Goal: Communication & Community: Answer question/provide support

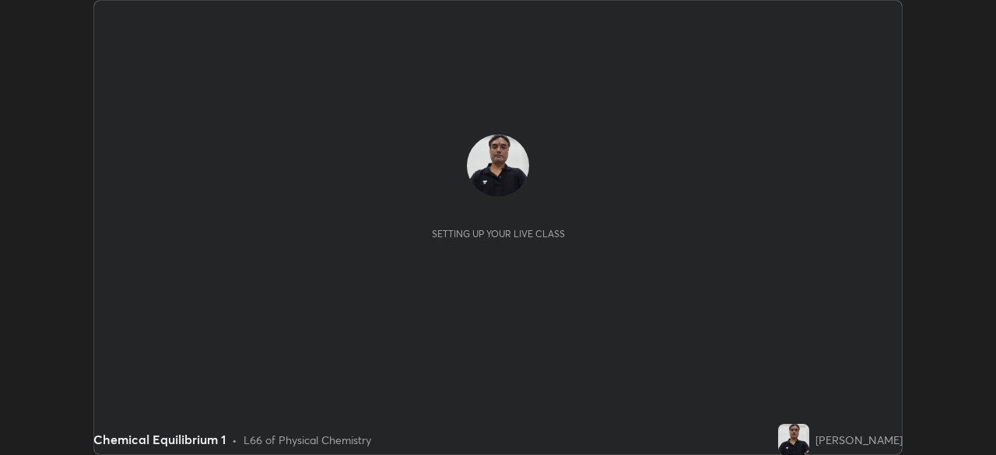
scroll to position [455, 995]
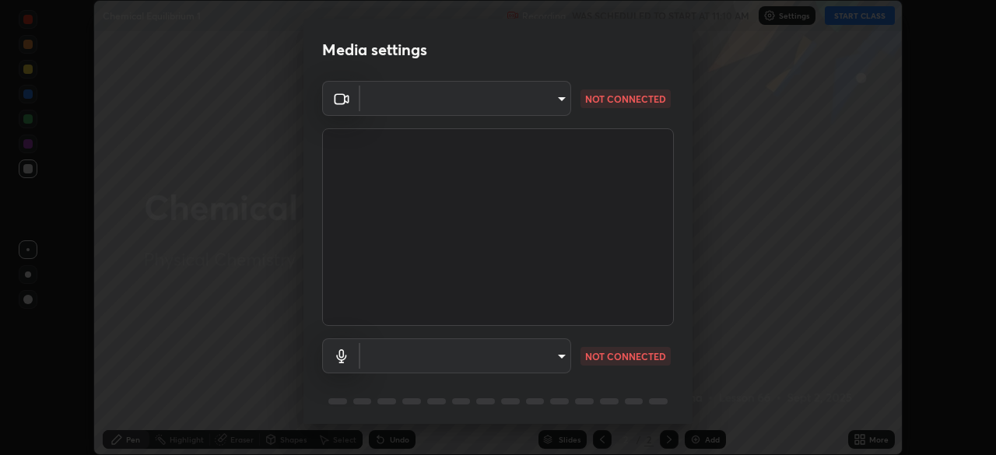
type input "55598c20c3627f74fde2fa62c56176c6afd958eb63f7086a397ce1464aa3371d"
type input "8978167cc43bbe15643b5c1650d15191c1591088b9b21ab250a75ec132c1516a"
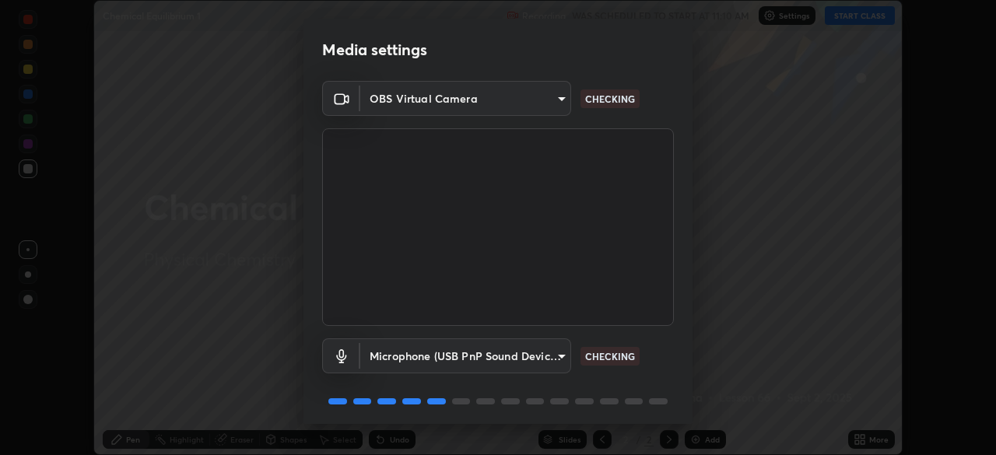
scroll to position [55, 0]
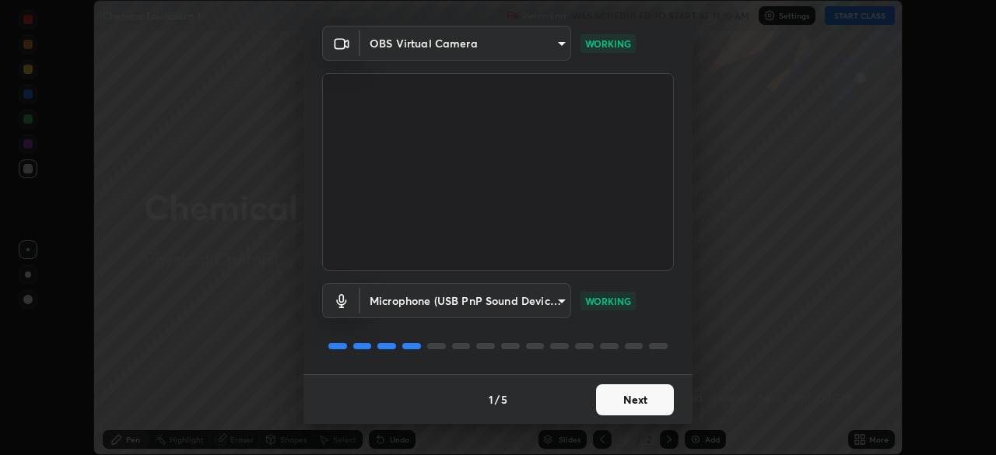
click at [611, 401] on button "Next" at bounding box center [635, 399] width 78 height 31
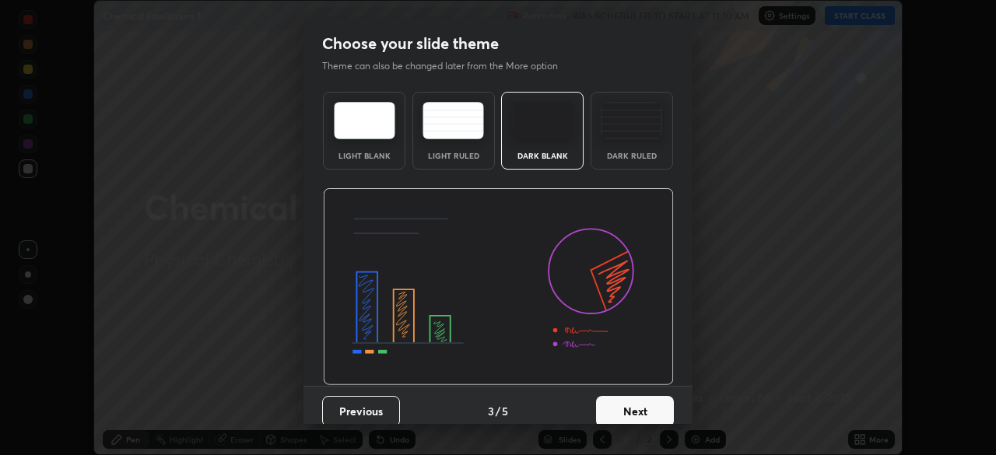
click at [612, 398] on button "Next" at bounding box center [635, 411] width 78 height 31
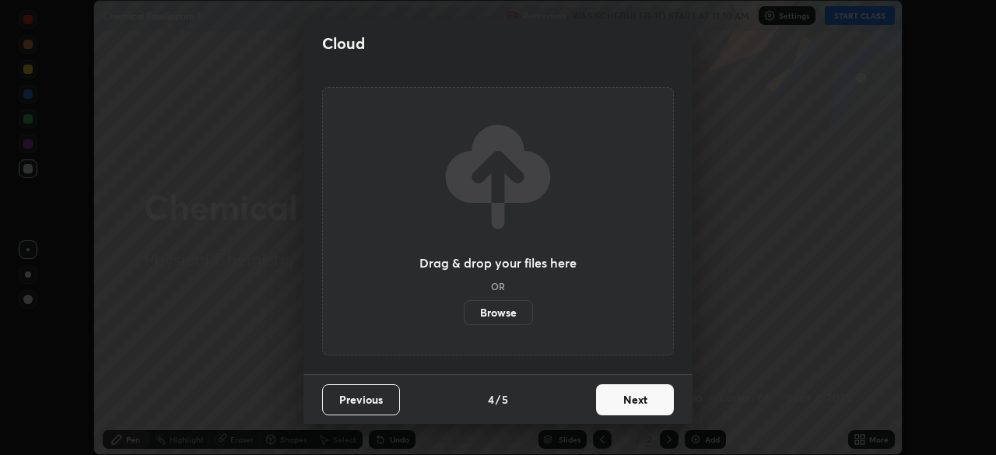
click at [612, 398] on button "Next" at bounding box center [635, 399] width 78 height 31
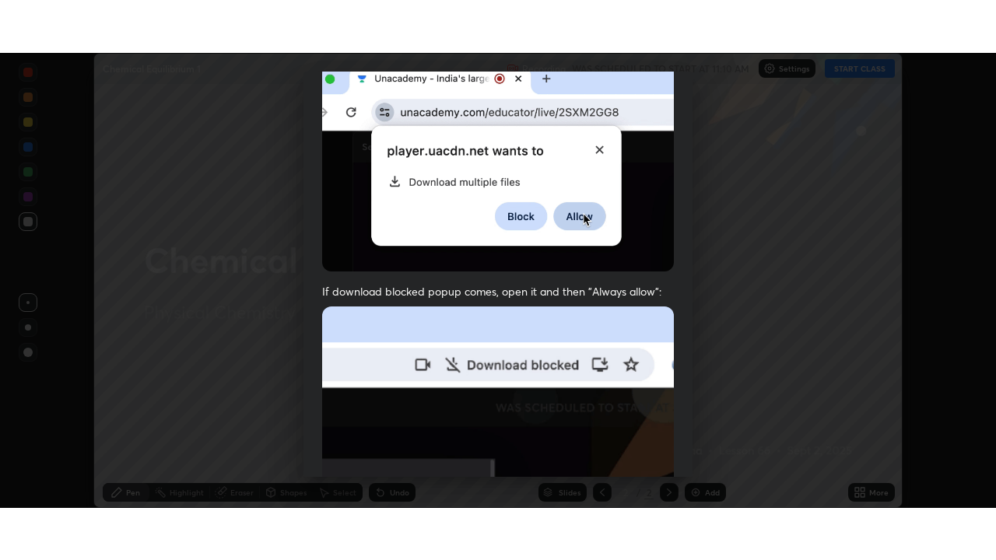
scroll to position [373, 0]
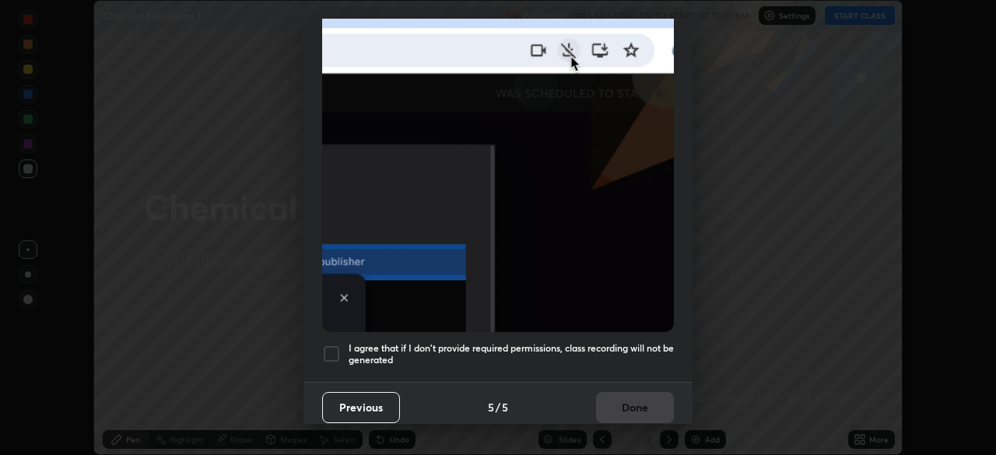
click at [330, 346] on div at bounding box center [331, 354] width 19 height 19
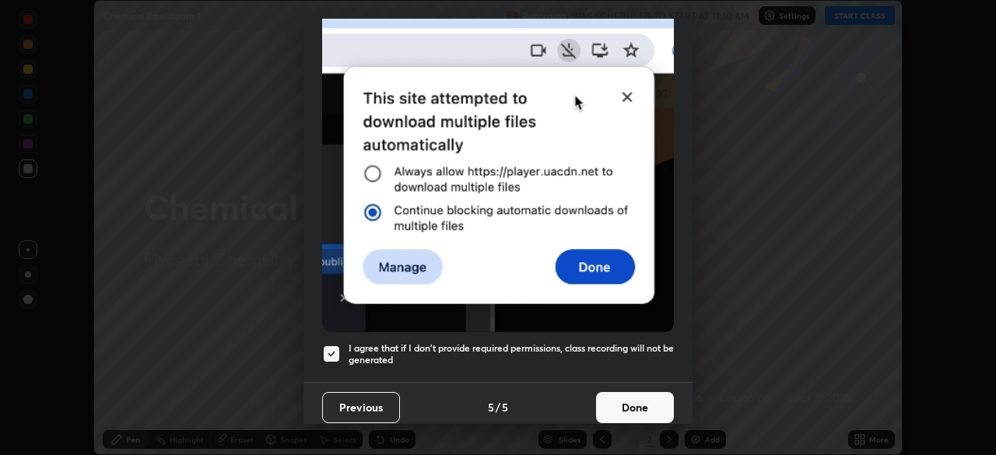
click at [612, 400] on button "Done" at bounding box center [635, 407] width 78 height 31
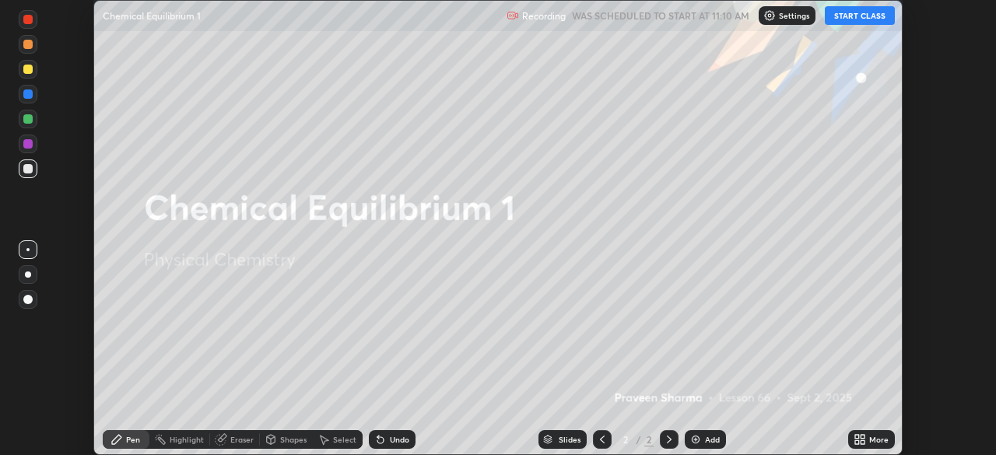
click at [851, 18] on button "START CLASS" at bounding box center [860, 15] width 70 height 19
click at [862, 438] on icon at bounding box center [862, 437] width 4 height 4
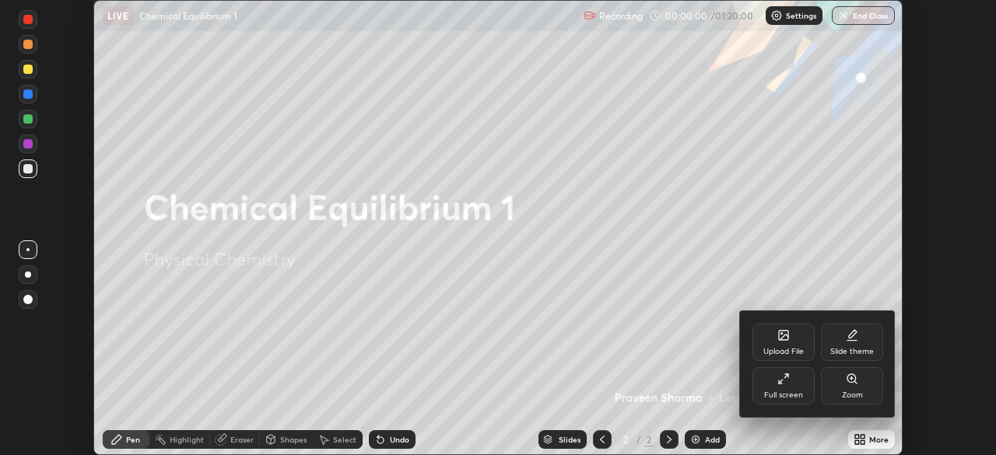
click at [784, 384] on icon at bounding box center [783, 379] width 12 height 12
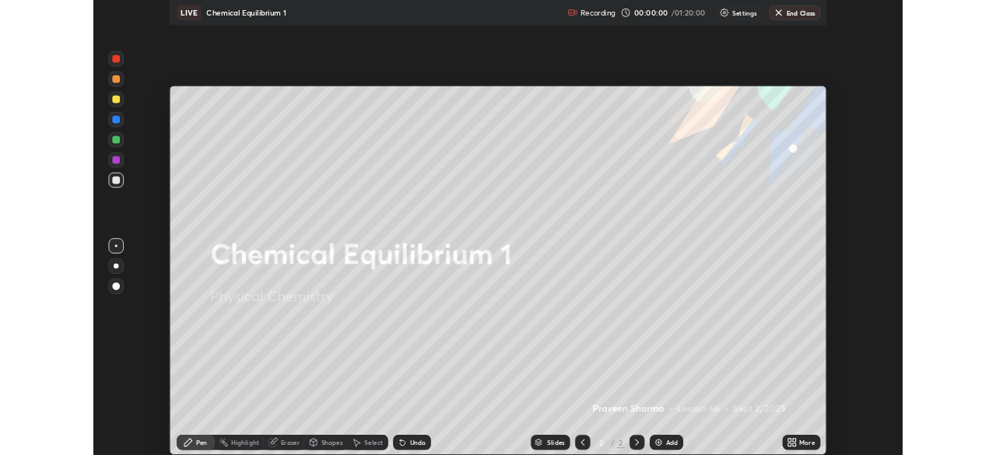
scroll to position [560, 996]
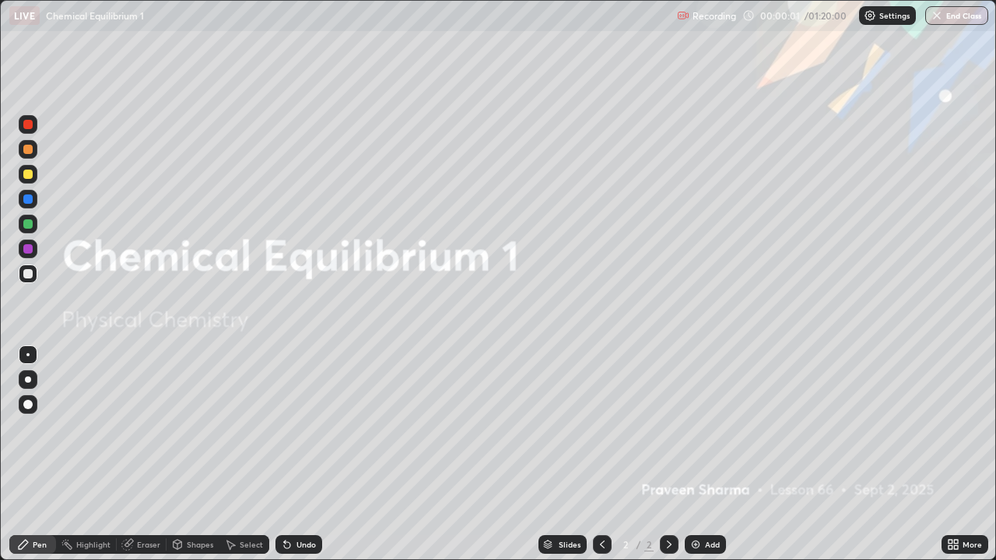
click at [705, 454] on div "Add" at bounding box center [712, 545] width 15 height 8
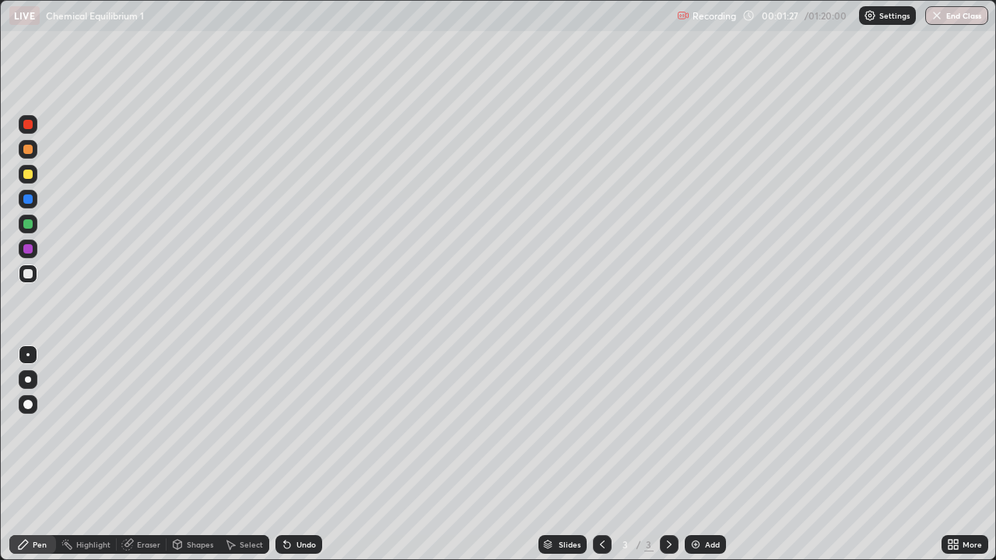
click at [307, 454] on div "Undo" at bounding box center [305, 545] width 19 height 8
click at [961, 454] on div "More" at bounding box center [964, 544] width 47 height 19
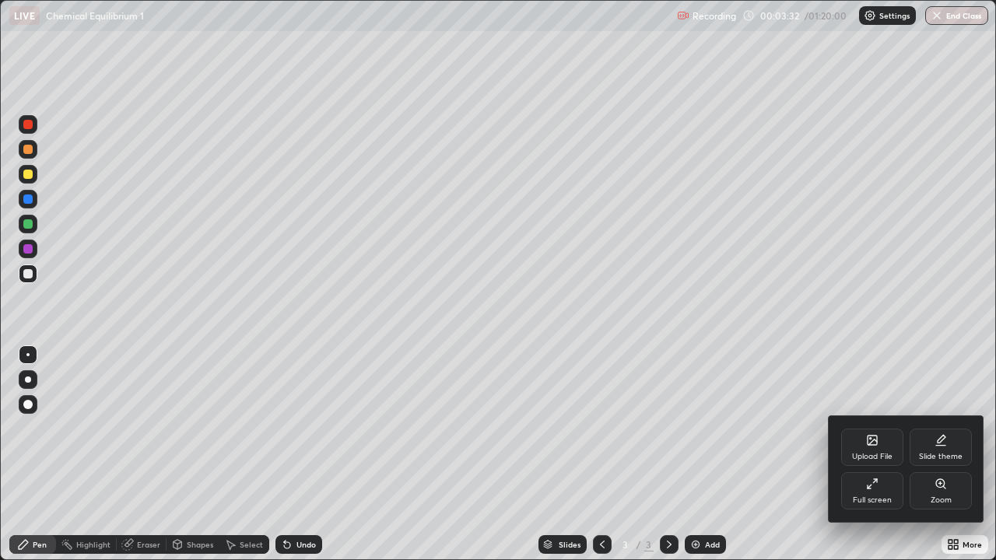
click at [882, 454] on div "Full screen" at bounding box center [872, 490] width 62 height 37
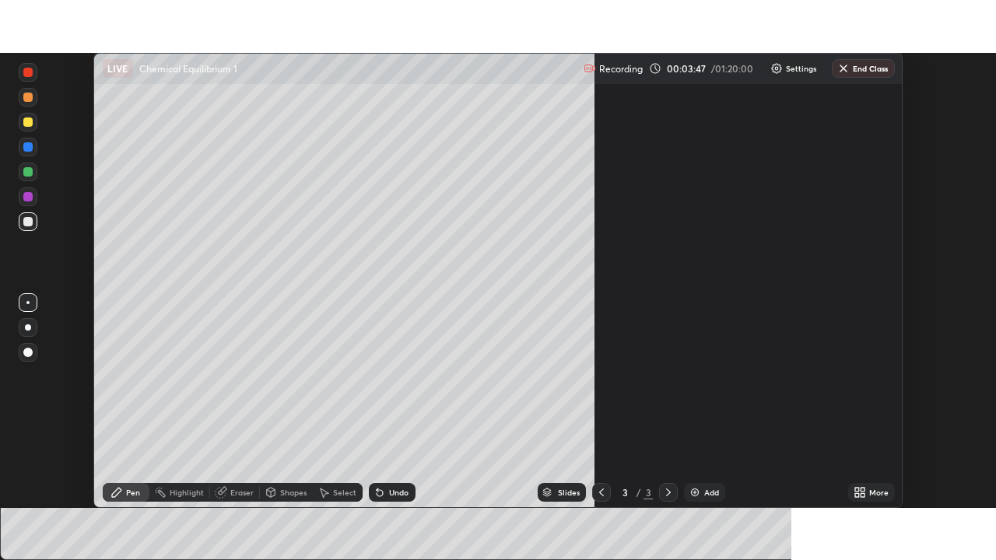
scroll to position [77347, 76807]
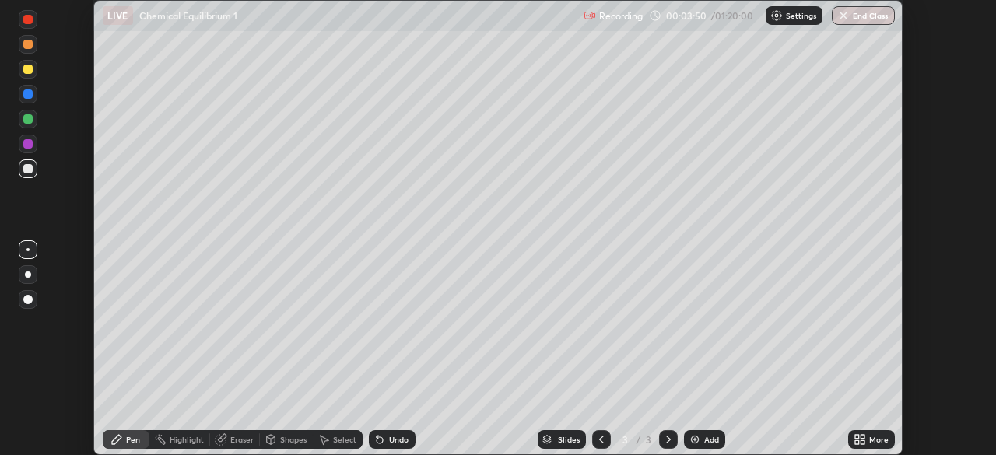
click at [857, 442] on icon at bounding box center [857, 442] width 4 height 4
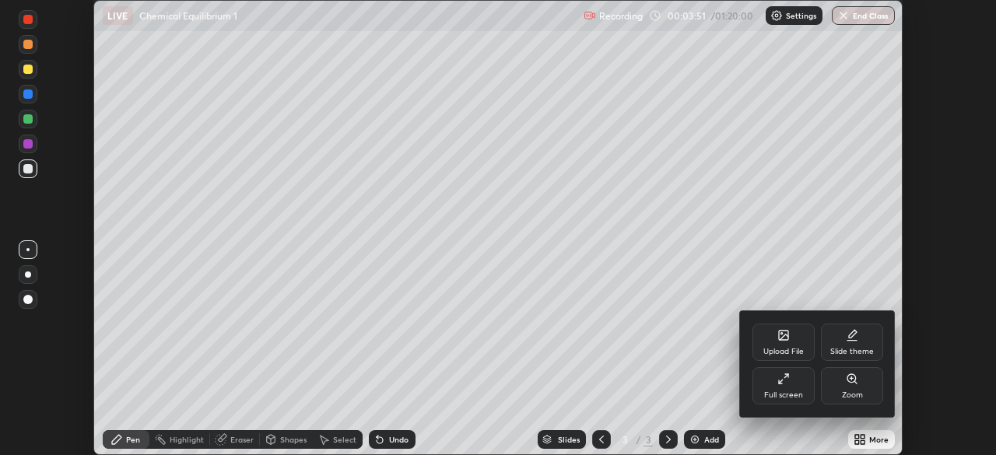
click at [769, 389] on div "Full screen" at bounding box center [783, 385] width 62 height 37
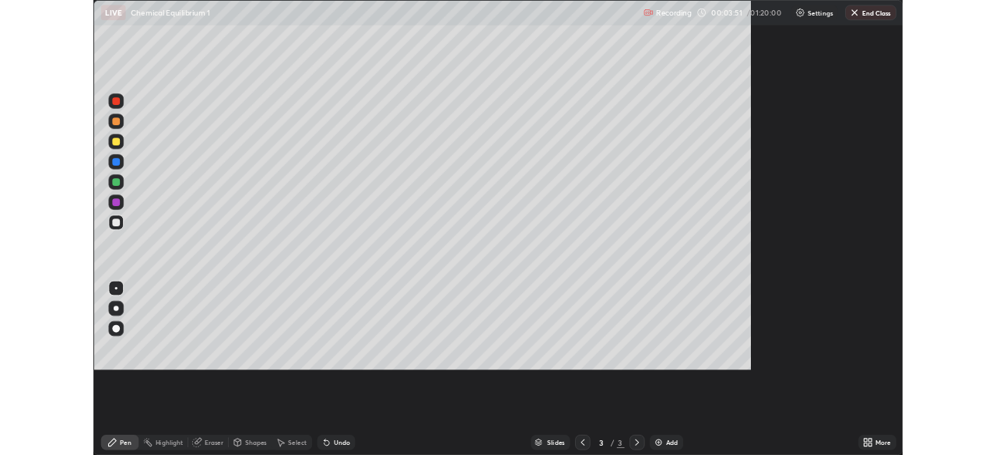
scroll to position [560, 996]
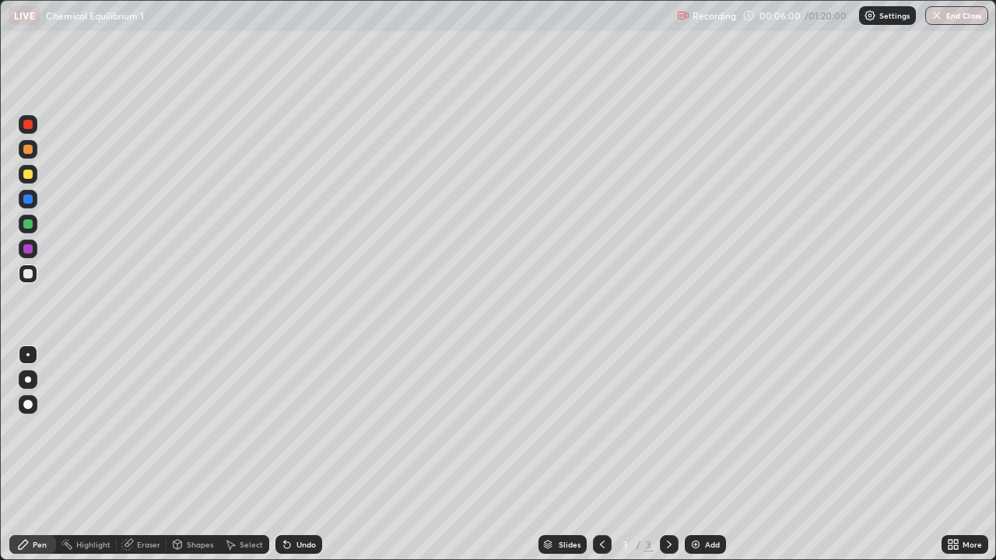
click at [134, 454] on div "Eraser" at bounding box center [142, 544] width 50 height 19
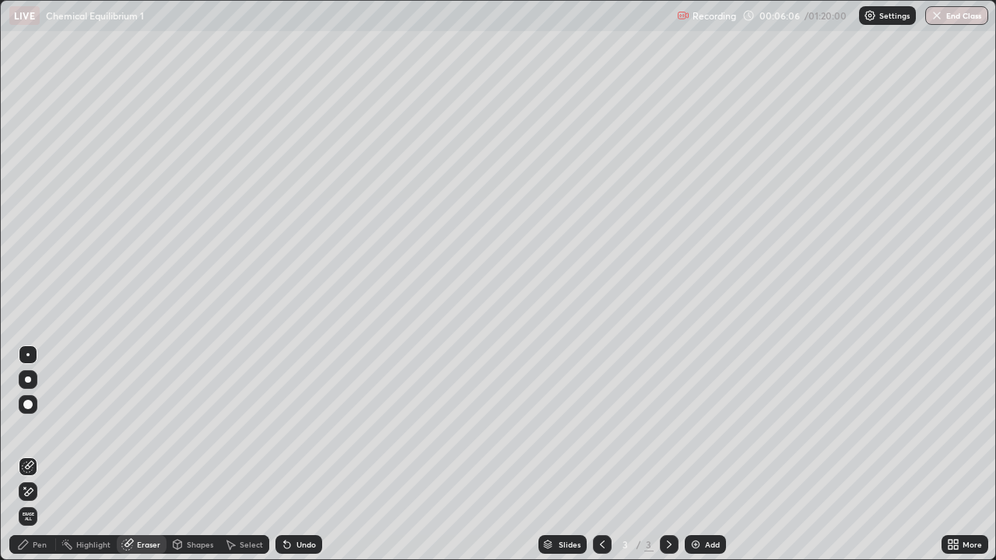
click at [43, 454] on div "Pen" at bounding box center [40, 545] width 14 height 8
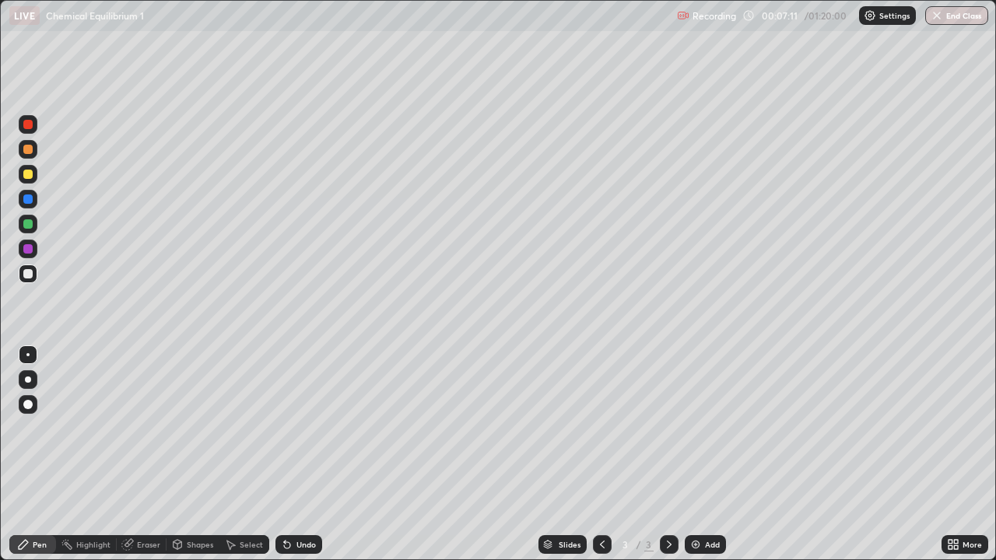
click at [697, 454] on img at bounding box center [695, 544] width 12 height 12
click at [302, 454] on div "Undo" at bounding box center [305, 545] width 19 height 8
click at [702, 454] on div "Add" at bounding box center [705, 544] width 41 height 19
click at [45, 454] on div "Pen" at bounding box center [40, 545] width 14 height 8
click at [297, 454] on div "Undo" at bounding box center [305, 545] width 19 height 8
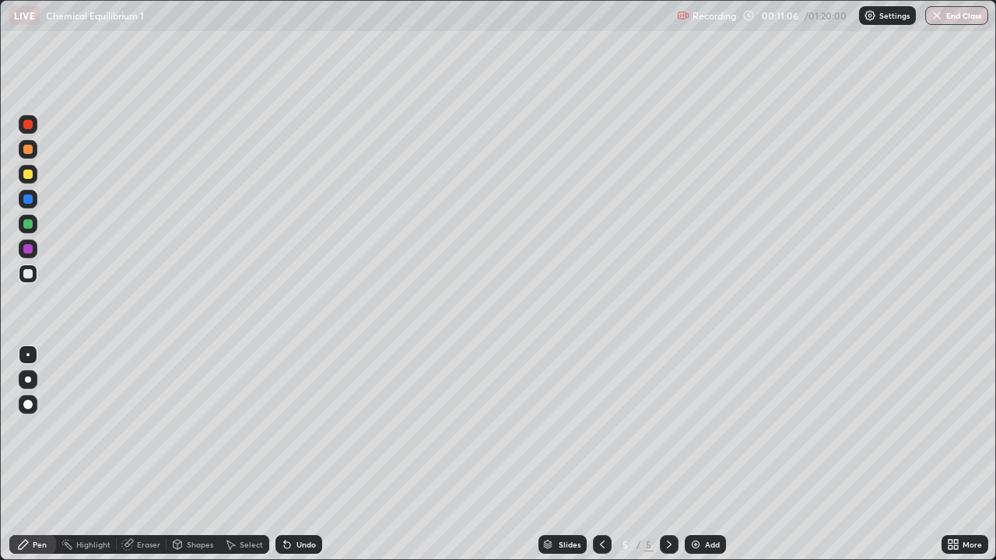
click at [297, 454] on div "Undo" at bounding box center [305, 545] width 19 height 8
click at [302, 454] on div "Undo" at bounding box center [305, 545] width 19 height 8
click at [601, 454] on icon at bounding box center [602, 545] width 5 height 8
click at [602, 454] on icon at bounding box center [602, 544] width 12 height 12
click at [668, 454] on icon at bounding box center [669, 545] width 5 height 8
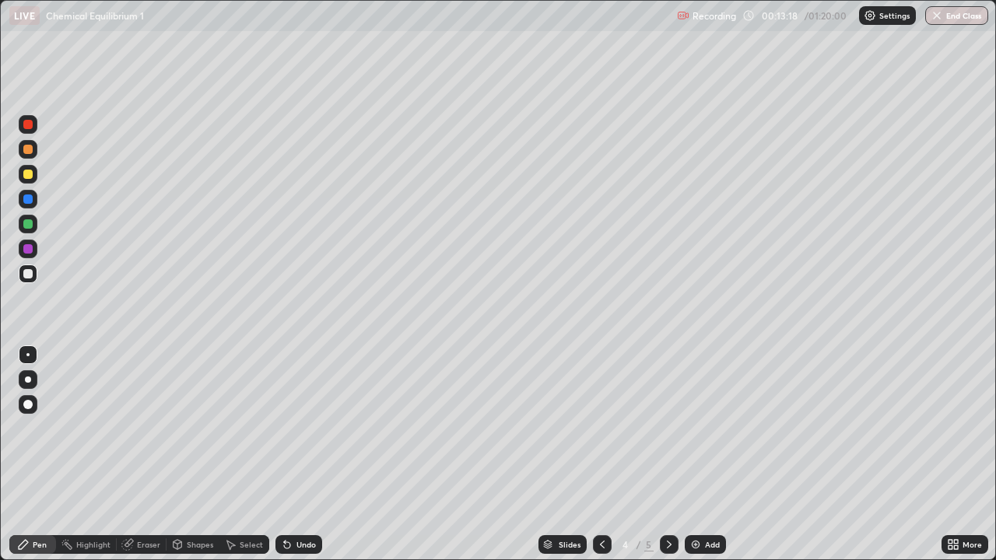
click at [28, 173] on div at bounding box center [27, 174] width 9 height 9
click at [28, 275] on div at bounding box center [27, 273] width 9 height 9
click at [32, 176] on div at bounding box center [27, 174] width 9 height 9
click at [296, 454] on div "Undo" at bounding box center [305, 545] width 19 height 8
click at [293, 454] on div "Undo" at bounding box center [298, 544] width 47 height 19
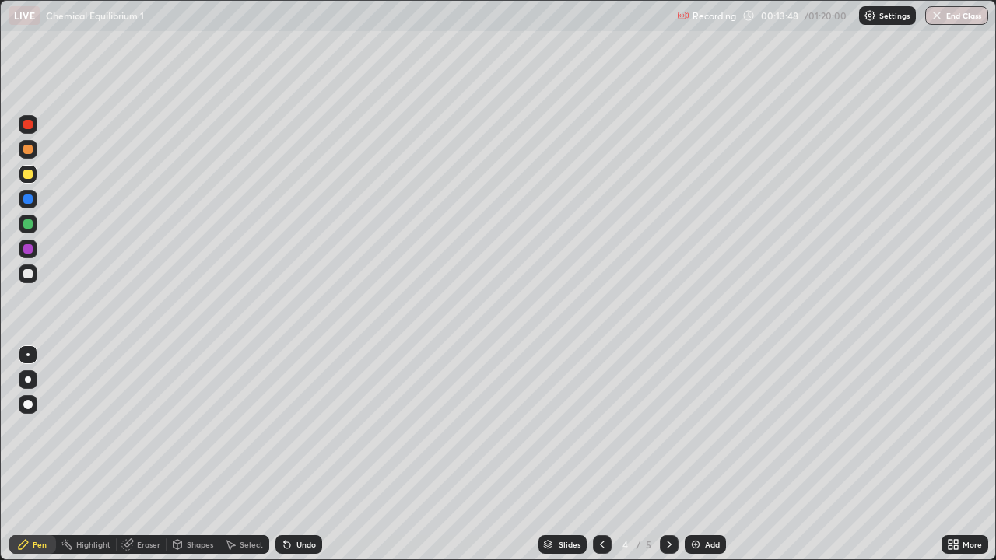
click at [291, 454] on div "Undo" at bounding box center [298, 544] width 47 height 19
click at [668, 454] on icon at bounding box center [669, 544] width 12 height 12
click at [30, 271] on div at bounding box center [27, 273] width 9 height 9
click at [700, 454] on div "Add" at bounding box center [705, 544] width 41 height 19
click at [303, 454] on div "Undo" at bounding box center [305, 545] width 19 height 8
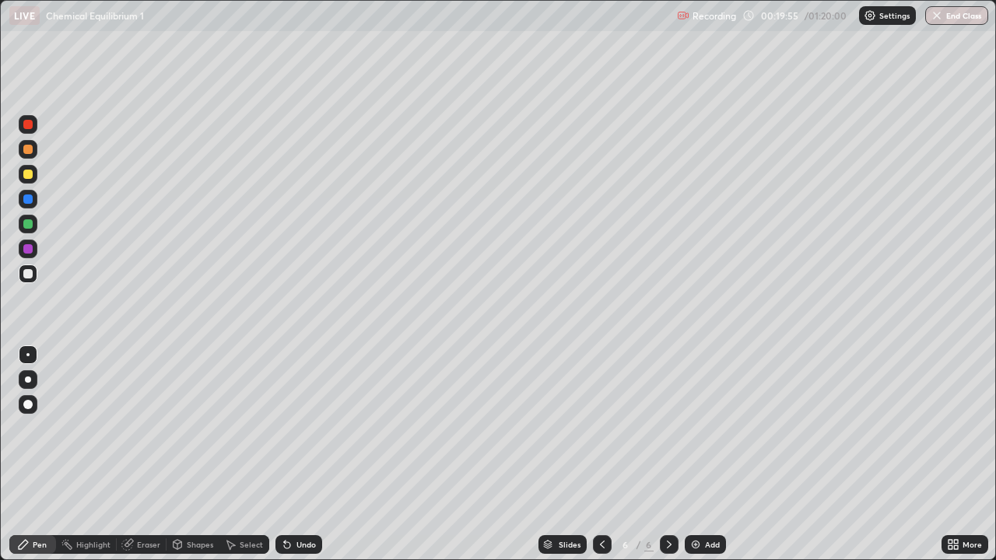
click at [143, 454] on div "Eraser" at bounding box center [148, 545] width 23 height 8
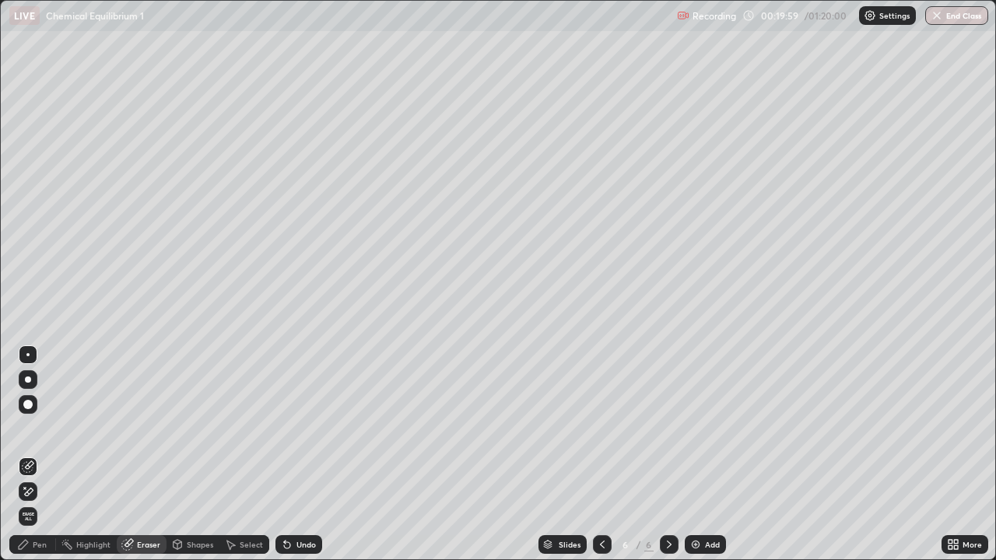
click at [44, 454] on div "Pen" at bounding box center [32, 544] width 47 height 19
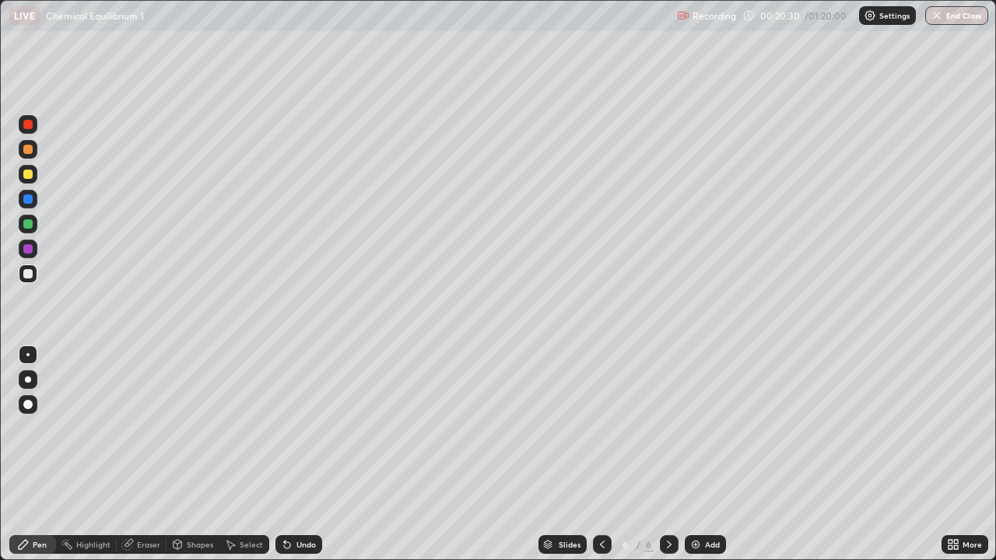
click at [24, 166] on div at bounding box center [28, 174] width 19 height 19
click at [601, 454] on icon at bounding box center [602, 544] width 12 height 12
click at [668, 454] on icon at bounding box center [669, 544] width 12 height 12
click at [599, 454] on icon at bounding box center [602, 544] width 12 height 12
click at [699, 454] on img at bounding box center [695, 544] width 12 height 12
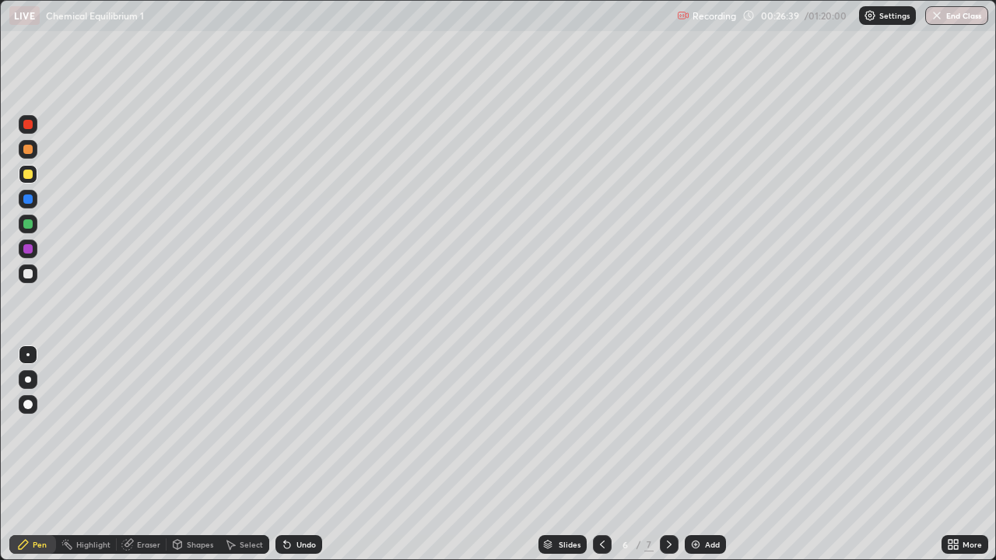
click at [27, 195] on div at bounding box center [27, 199] width 9 height 9
click at [30, 273] on div at bounding box center [27, 273] width 9 height 9
click at [33, 175] on div at bounding box center [28, 174] width 19 height 19
click at [32, 224] on div at bounding box center [27, 223] width 9 height 9
click at [303, 454] on div "Undo" at bounding box center [305, 545] width 19 height 8
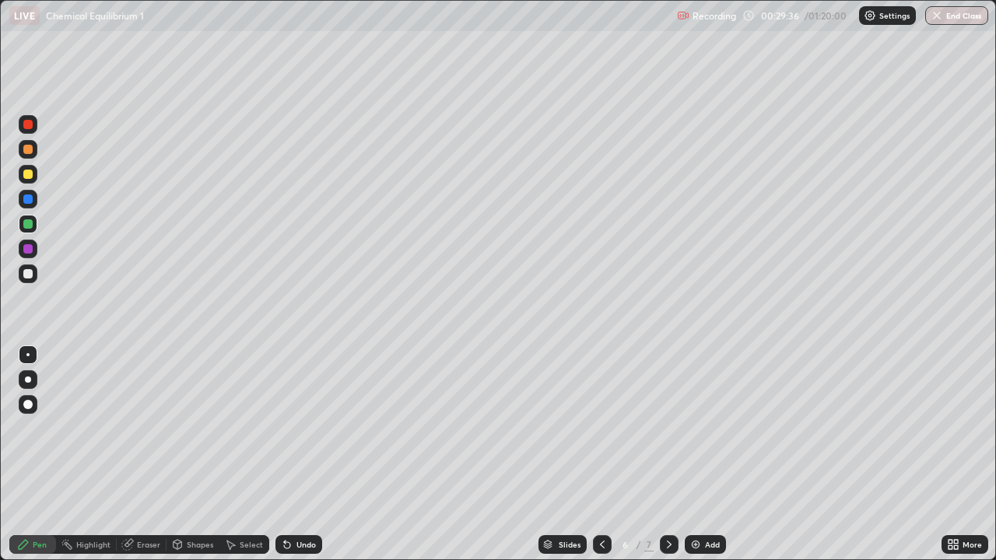
click at [309, 454] on div "Undo" at bounding box center [298, 544] width 47 height 19
click at [28, 174] on div at bounding box center [27, 174] width 9 height 9
click at [310, 454] on div "Undo" at bounding box center [305, 545] width 19 height 8
click at [307, 454] on div "Undo" at bounding box center [305, 545] width 19 height 8
click at [705, 454] on div "Add" at bounding box center [712, 545] width 15 height 8
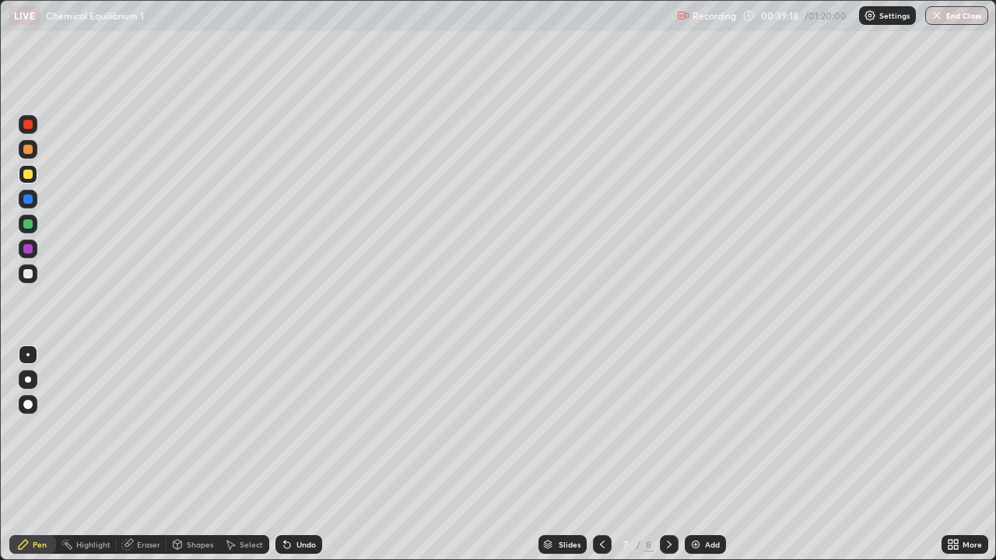
click at [285, 454] on icon at bounding box center [287, 545] width 6 height 6
click at [300, 454] on div "Undo" at bounding box center [305, 545] width 19 height 8
click at [30, 220] on div at bounding box center [27, 223] width 9 height 9
click at [30, 272] on div at bounding box center [27, 273] width 9 height 9
click at [696, 454] on img at bounding box center [695, 544] width 12 height 12
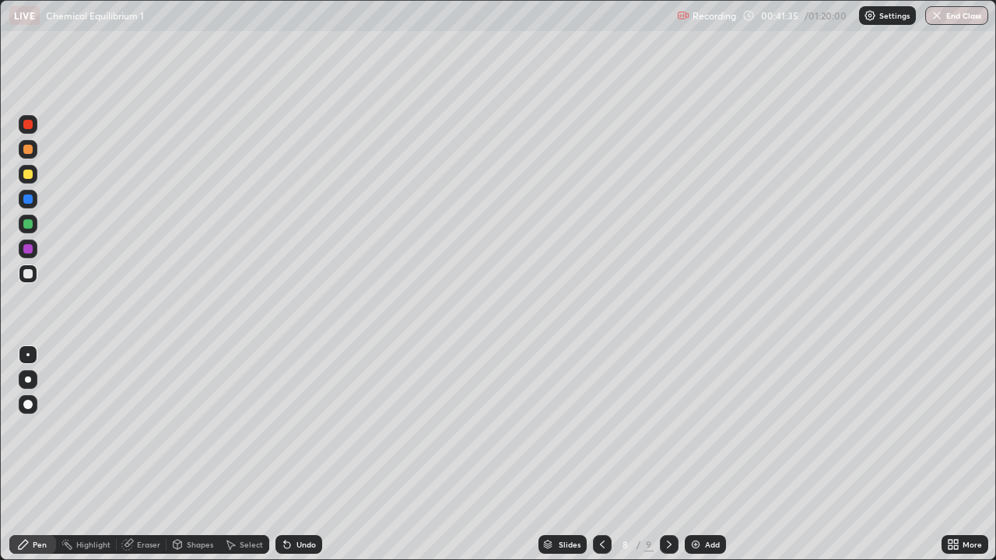
click at [31, 174] on div at bounding box center [27, 174] width 9 height 9
click at [307, 454] on div "Undo" at bounding box center [305, 545] width 19 height 8
click at [25, 222] on div at bounding box center [27, 223] width 9 height 9
click at [696, 454] on img at bounding box center [695, 544] width 12 height 12
click at [297, 454] on div "Undo" at bounding box center [305, 545] width 19 height 8
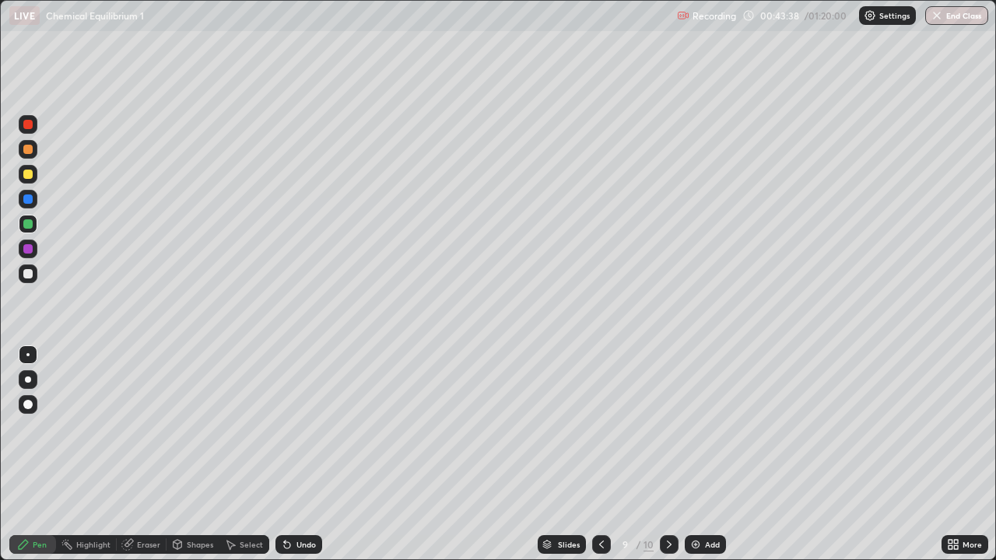
click at [30, 269] on div at bounding box center [27, 273] width 9 height 9
click at [285, 454] on icon at bounding box center [287, 545] width 6 height 6
click at [293, 454] on div "Undo" at bounding box center [298, 544] width 47 height 19
click at [307, 454] on div "Undo" at bounding box center [305, 545] width 19 height 8
click at [305, 454] on div "Undo" at bounding box center [305, 545] width 19 height 8
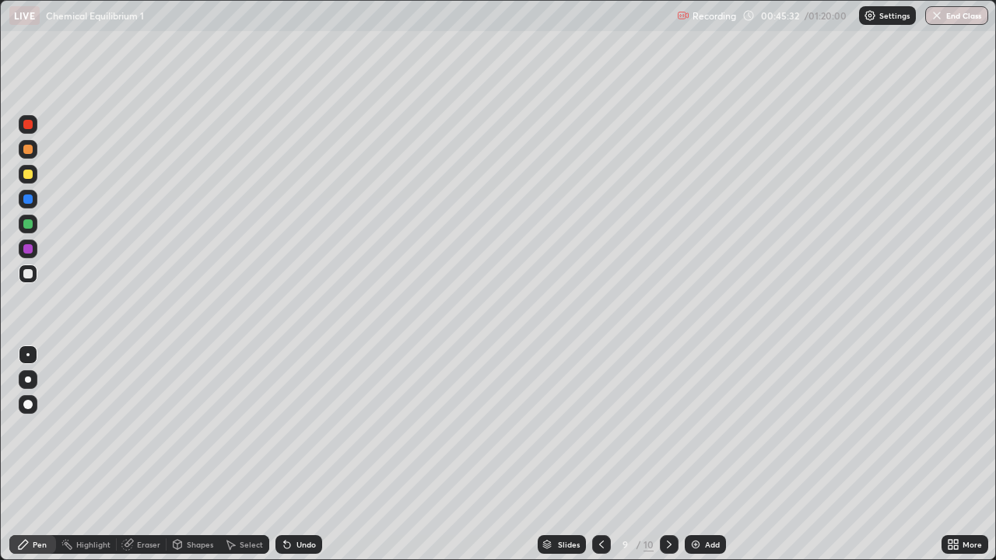
click at [296, 454] on div "Undo" at bounding box center [305, 545] width 19 height 8
click at [297, 454] on div "Undo" at bounding box center [305, 545] width 19 height 8
click at [296, 454] on div "Undo" at bounding box center [305, 545] width 19 height 8
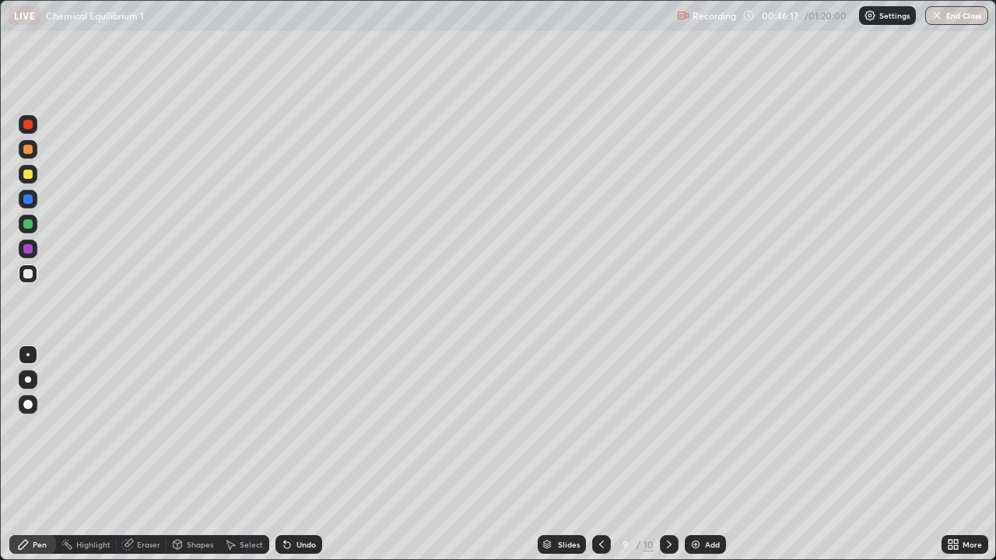
click at [296, 454] on div "Undo" at bounding box center [305, 545] width 19 height 8
click at [297, 454] on div "Undo" at bounding box center [298, 544] width 47 height 19
click at [299, 454] on div "Undo" at bounding box center [298, 544] width 47 height 19
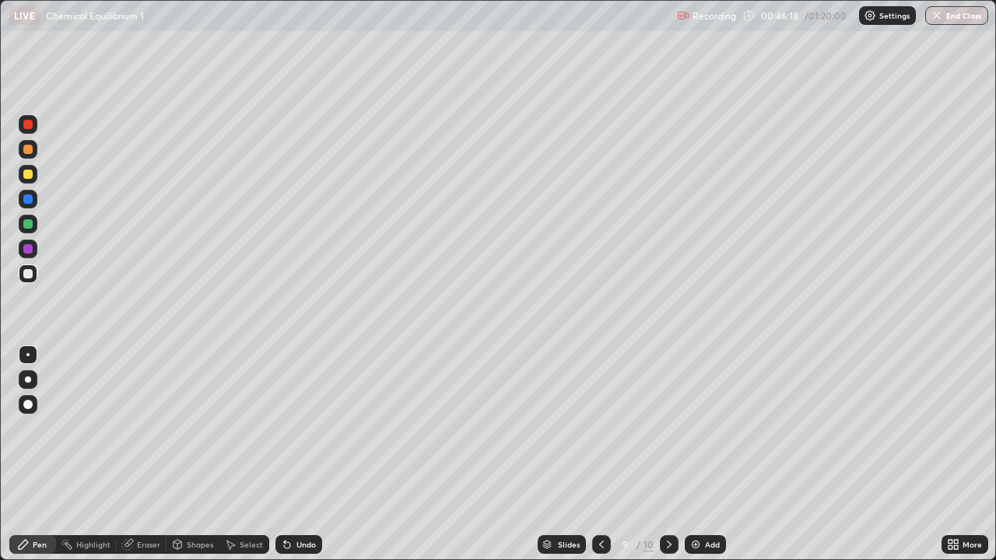
click at [301, 454] on div "Undo" at bounding box center [298, 544] width 47 height 19
click at [296, 454] on div "Undo" at bounding box center [305, 545] width 19 height 8
click at [31, 170] on div at bounding box center [27, 174] width 9 height 9
click at [31, 274] on div at bounding box center [27, 273] width 9 height 9
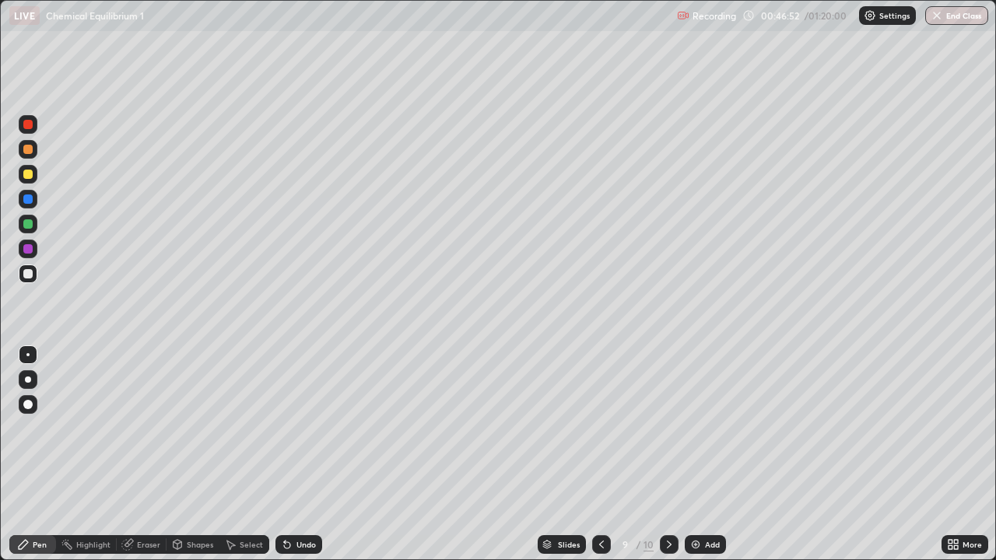
click at [30, 173] on div at bounding box center [27, 174] width 9 height 9
click at [30, 275] on div at bounding box center [27, 273] width 9 height 9
click at [696, 454] on img at bounding box center [695, 544] width 12 height 12
click at [31, 275] on div at bounding box center [27, 273] width 9 height 9
click at [304, 454] on div "Undo" at bounding box center [305, 545] width 19 height 8
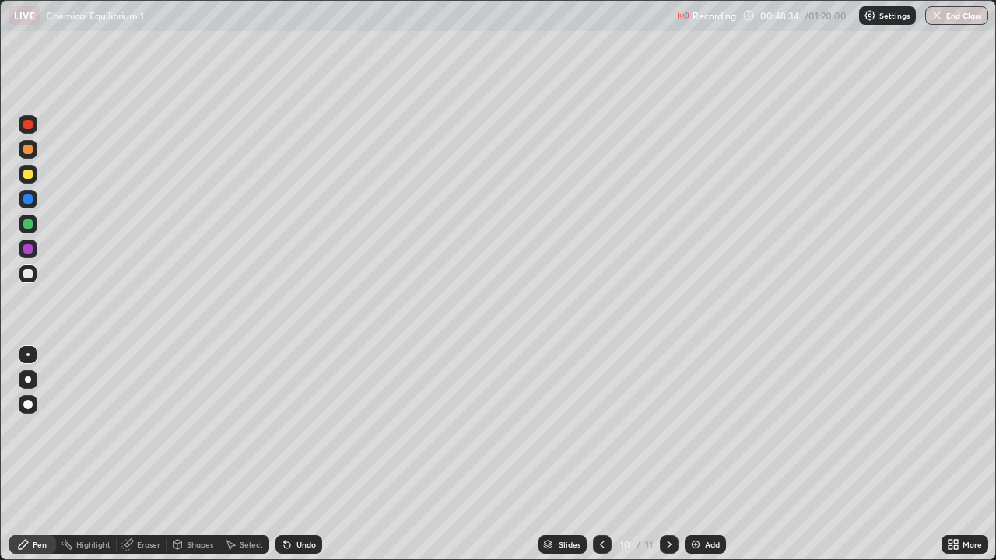
click at [311, 454] on div "Undo" at bounding box center [298, 544] width 47 height 19
click at [30, 174] on div at bounding box center [27, 174] width 9 height 9
click at [285, 454] on icon at bounding box center [287, 545] width 6 height 6
click at [286, 454] on icon at bounding box center [287, 545] width 6 height 6
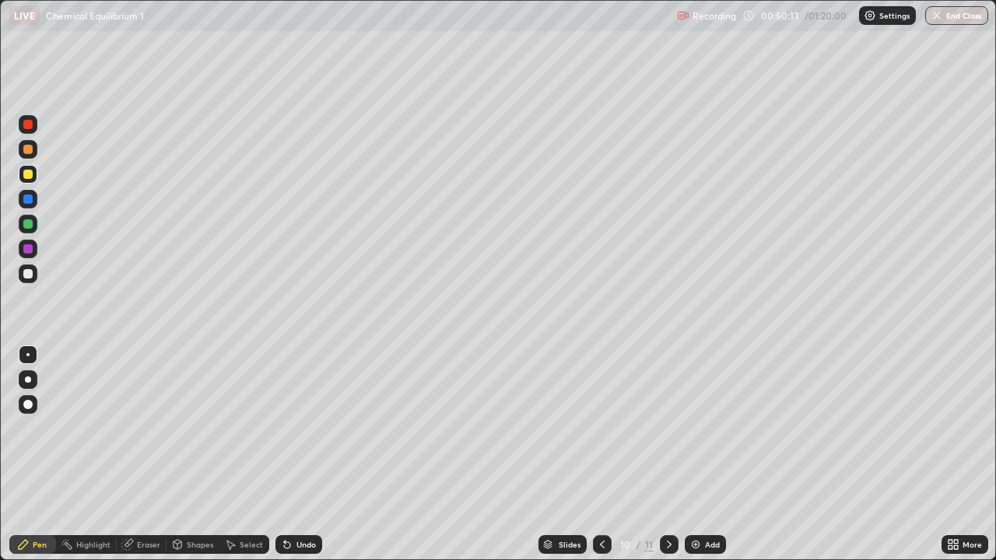
click at [286, 454] on div "Undo" at bounding box center [298, 544] width 47 height 19
click at [26, 276] on div at bounding box center [27, 273] width 9 height 9
click at [300, 454] on div "Undo" at bounding box center [298, 544] width 47 height 19
click at [705, 454] on div "Add" at bounding box center [712, 545] width 15 height 8
click at [28, 176] on div at bounding box center [27, 174] width 9 height 9
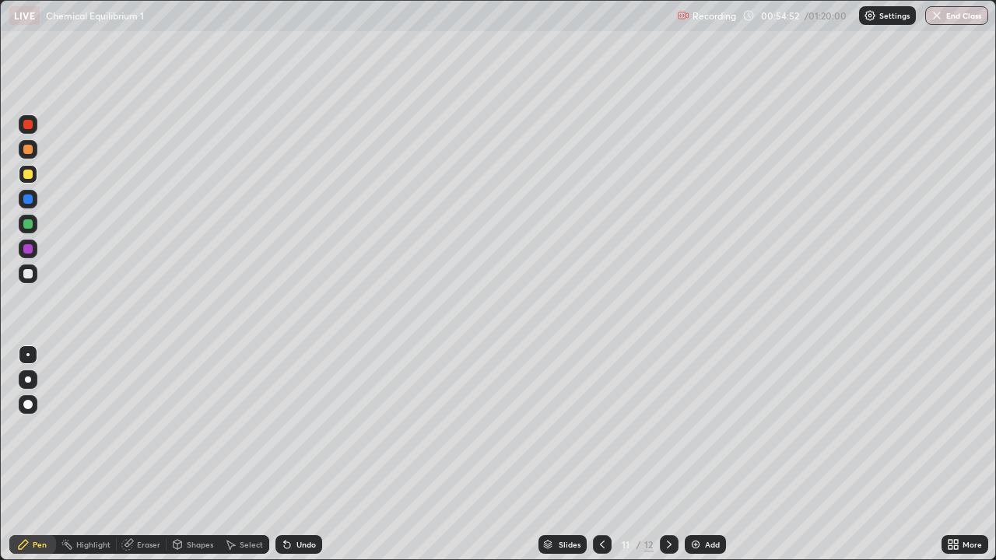
click at [713, 454] on div "Add" at bounding box center [705, 544] width 41 height 19
click at [29, 273] on div at bounding box center [27, 273] width 9 height 9
click at [285, 454] on icon at bounding box center [287, 545] width 6 height 6
click at [288, 454] on icon at bounding box center [287, 545] width 6 height 6
click at [307, 454] on div "Undo" at bounding box center [305, 545] width 19 height 8
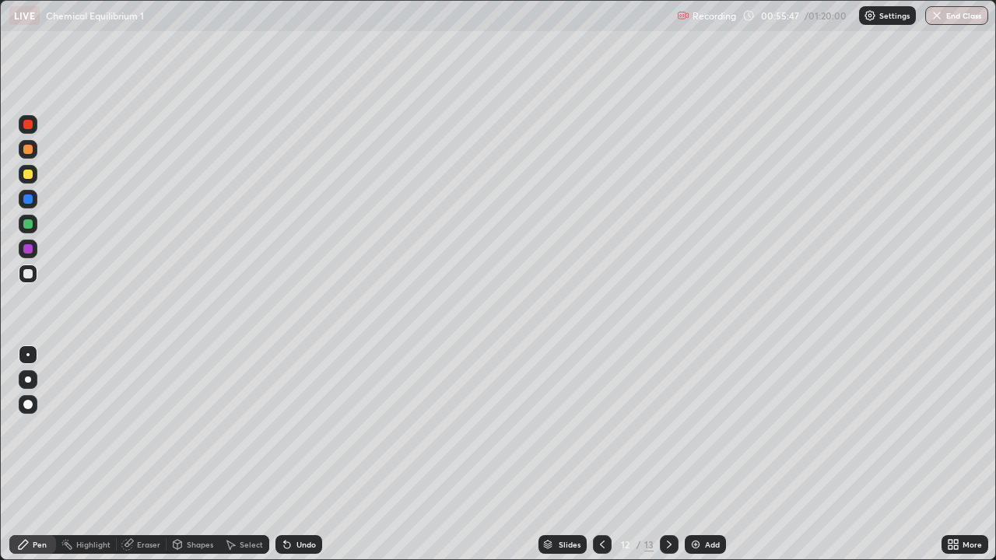
click at [306, 454] on div "Undo" at bounding box center [298, 544] width 47 height 19
click at [310, 454] on div "Undo" at bounding box center [305, 545] width 19 height 8
click at [696, 454] on div "Add" at bounding box center [705, 544] width 41 height 19
click at [313, 454] on div "Undo" at bounding box center [305, 545] width 19 height 8
click at [307, 454] on div "Undo" at bounding box center [305, 545] width 19 height 8
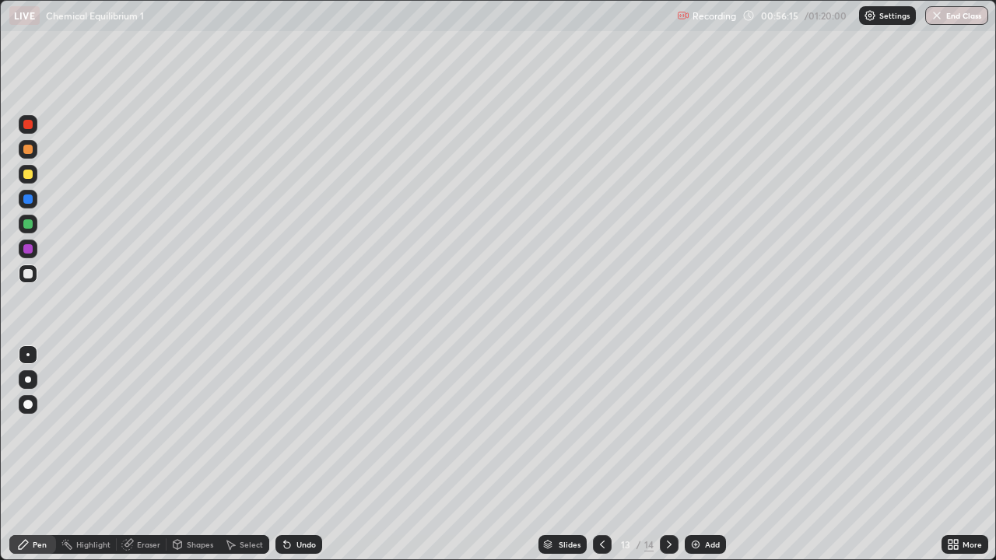
click at [602, 454] on icon at bounding box center [602, 544] width 12 height 12
click at [28, 174] on div at bounding box center [27, 174] width 9 height 9
click at [307, 454] on div "Undo" at bounding box center [305, 545] width 19 height 8
click at [310, 454] on div "Undo" at bounding box center [298, 544] width 47 height 19
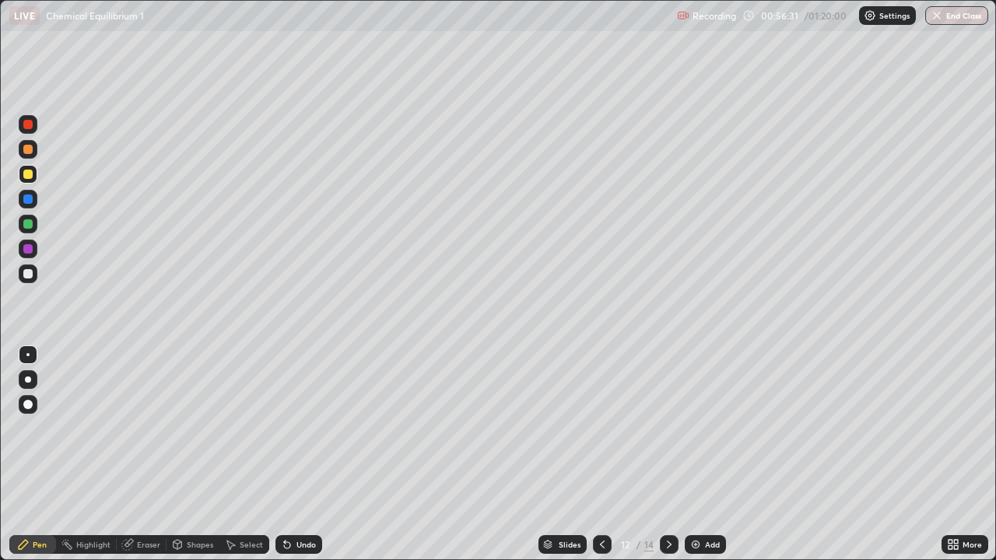
click at [307, 454] on div "Undo" at bounding box center [305, 545] width 19 height 8
click at [305, 454] on div "Undo" at bounding box center [305, 545] width 19 height 8
click at [308, 454] on div "Undo" at bounding box center [298, 544] width 47 height 19
click at [307, 454] on div "Undo" at bounding box center [305, 545] width 19 height 8
click at [305, 454] on div "Undo" at bounding box center [305, 545] width 19 height 8
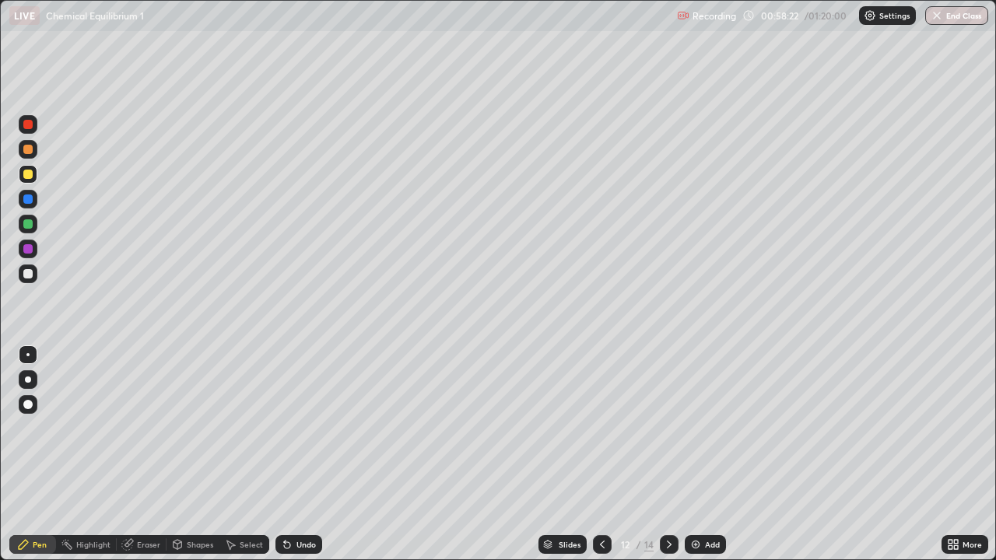
click at [666, 454] on icon at bounding box center [669, 544] width 12 height 12
click at [696, 454] on div "Add" at bounding box center [705, 544] width 41 height 19
click at [37, 454] on div "Pen" at bounding box center [40, 545] width 14 height 8
click at [30, 266] on div at bounding box center [28, 274] width 19 height 19
click at [952, 16] on button "End Class" at bounding box center [956, 15] width 63 height 19
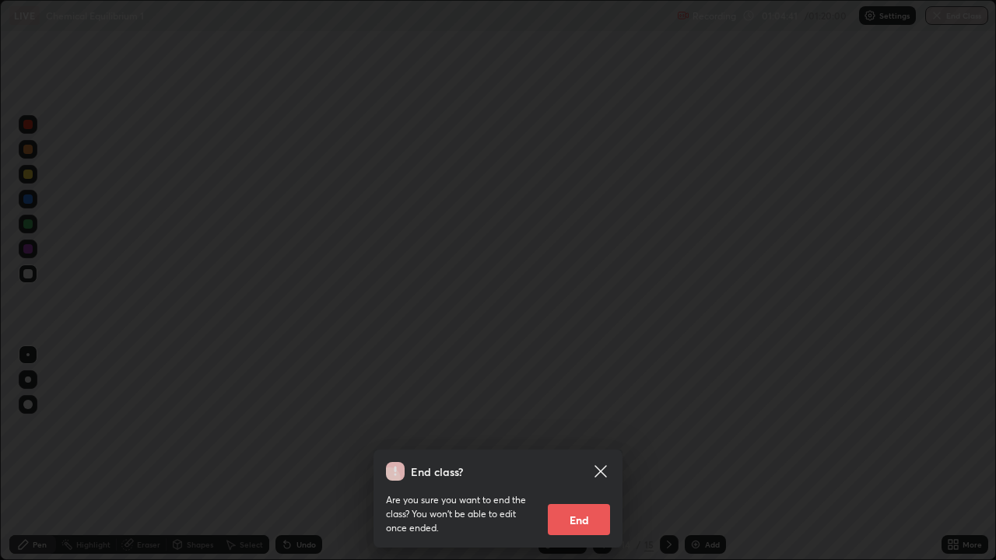
click at [585, 454] on button "End" at bounding box center [579, 519] width 62 height 31
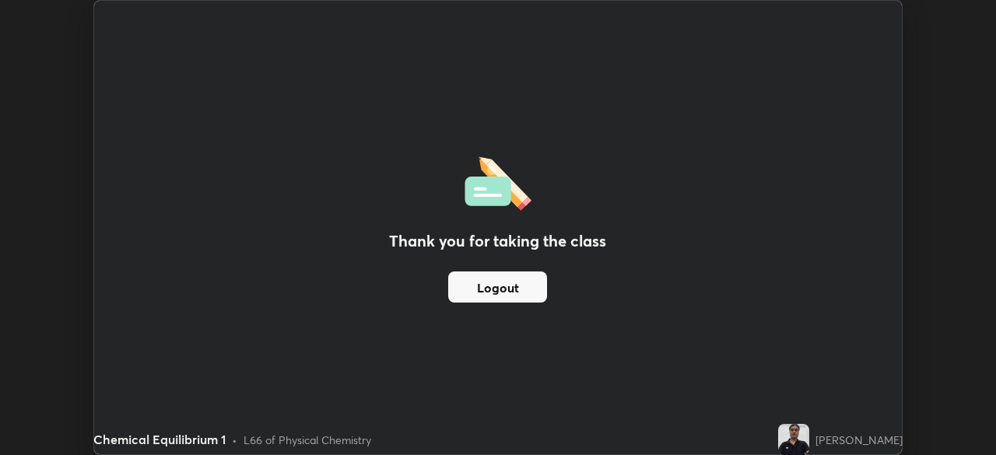
scroll to position [77347, 76807]
